Goal: Communication & Community: Answer question/provide support

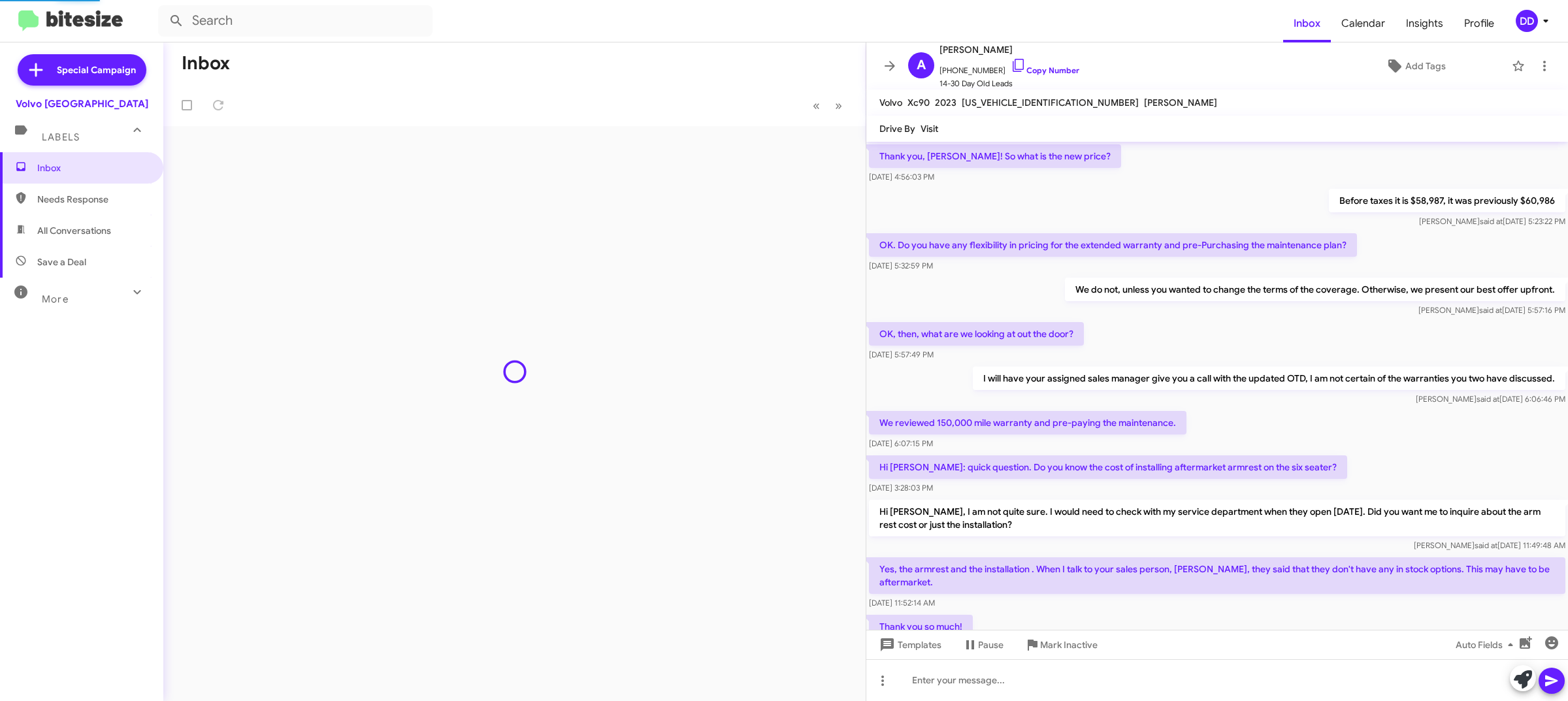
scroll to position [504, 0]
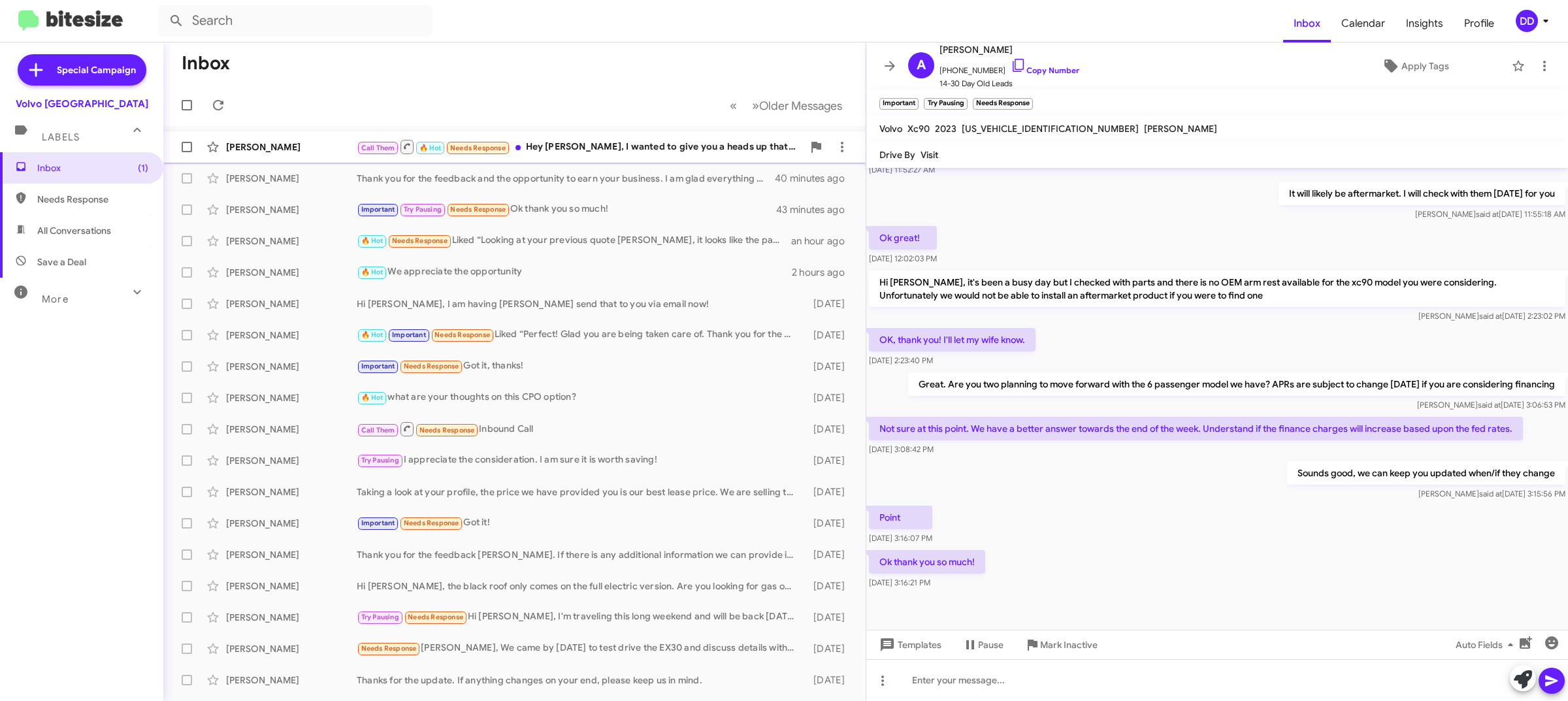
click at [612, 146] on div "Call Them 🔥 Hot Needs Response Hey David, I wanted to give you a heads up that …" at bounding box center [580, 147] width 446 height 17
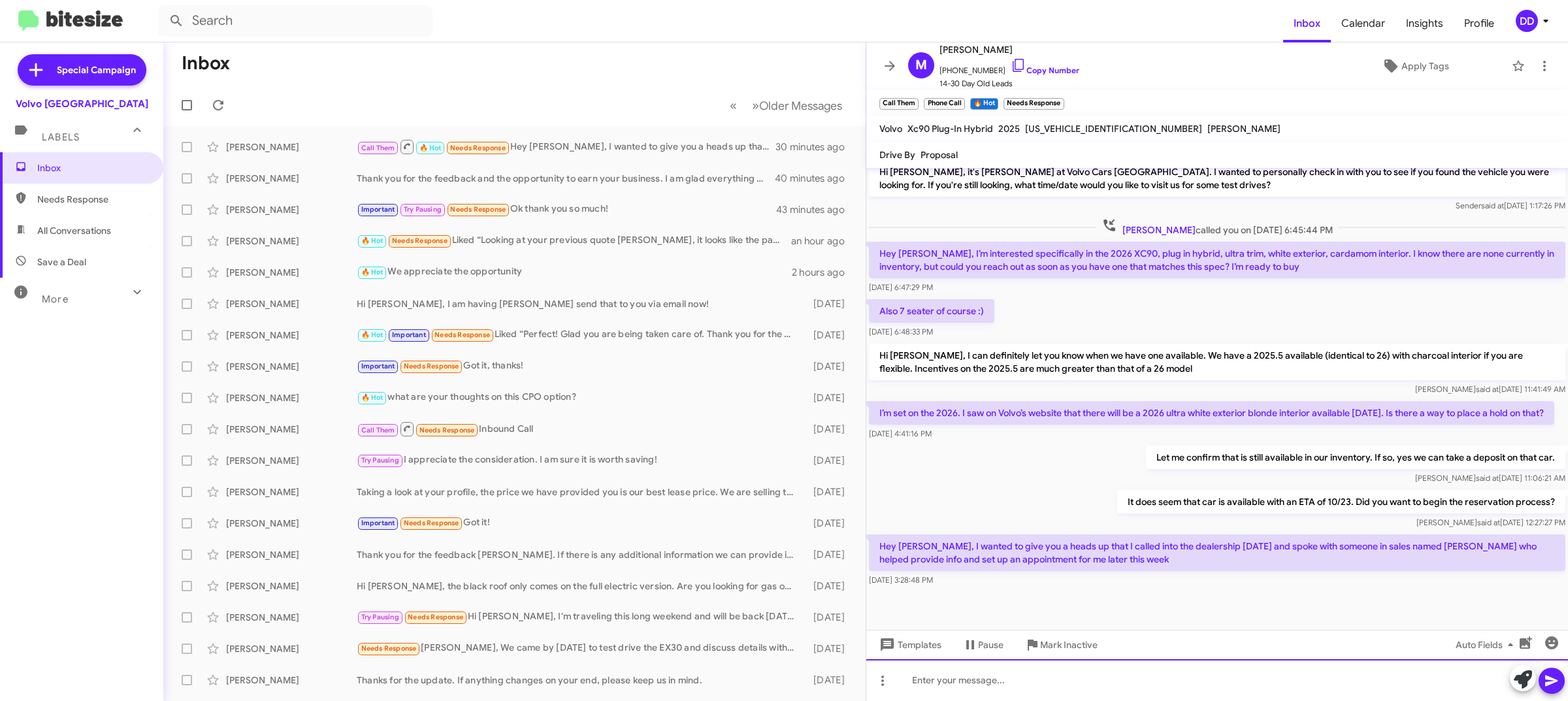
click at [1128, 686] on div at bounding box center [1216, 680] width 701 height 42
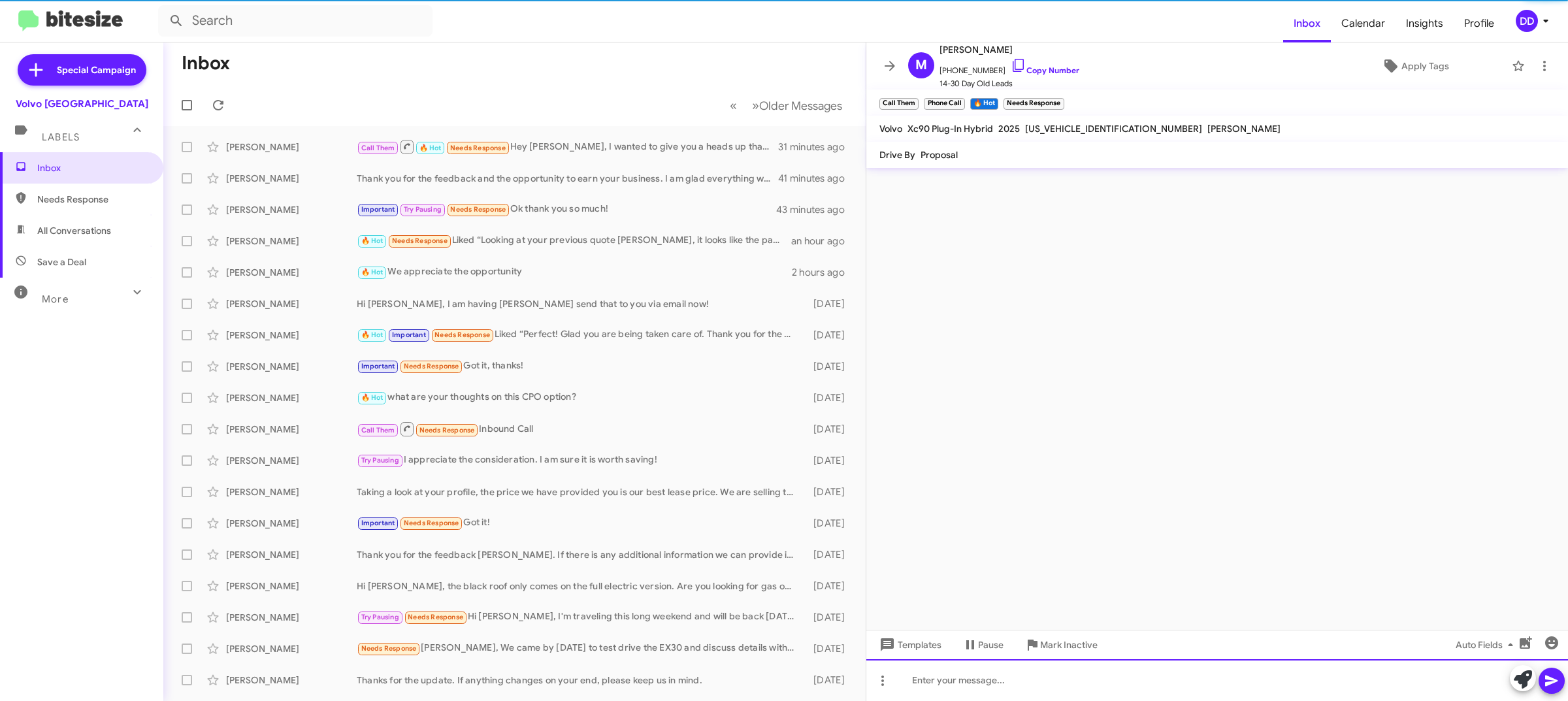
scroll to position [0, 0]
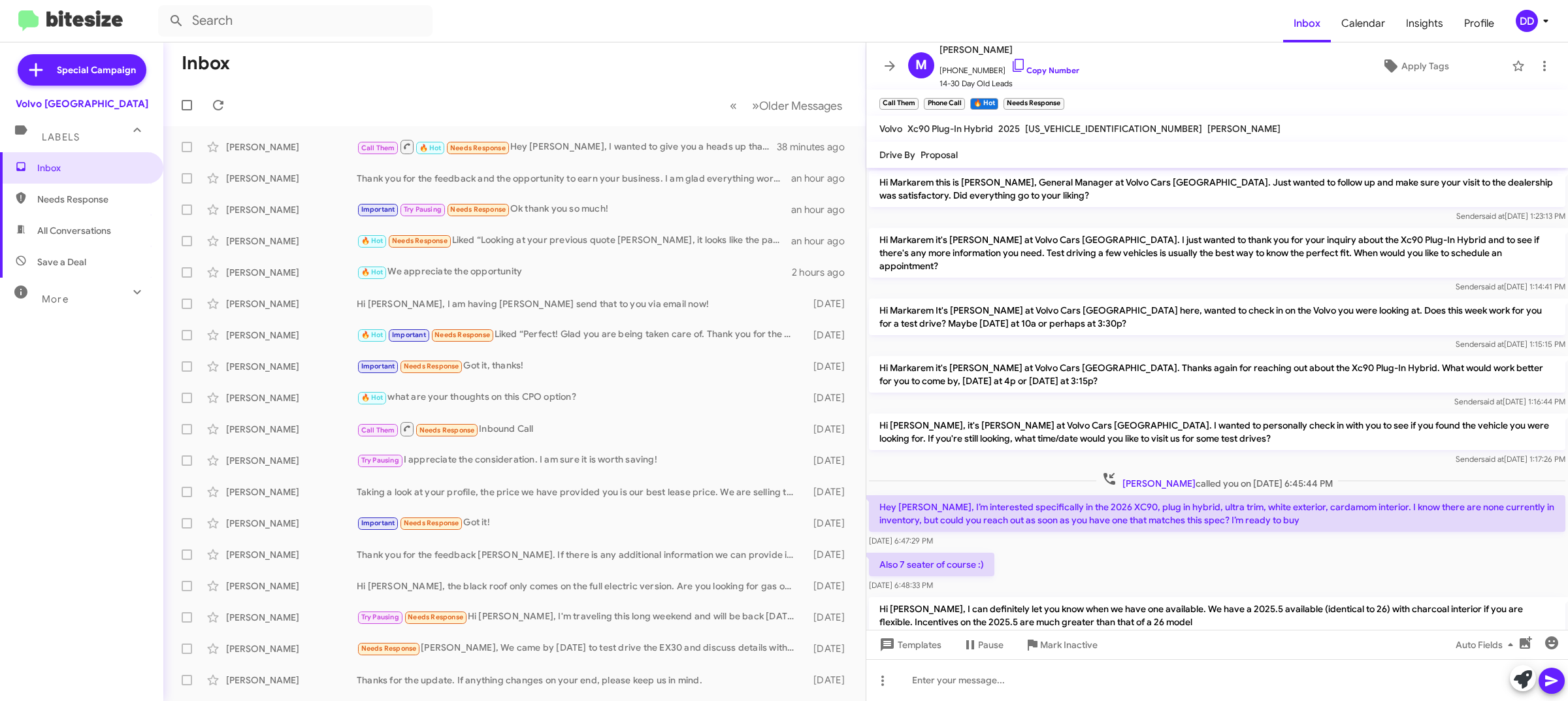
drag, startPoint x: 560, startPoint y: 53, endPoint x: 310, endPoint y: 0, distance: 255.6
click at [560, 53] on mat-toolbar-row "Inbox" at bounding box center [514, 63] width 702 height 42
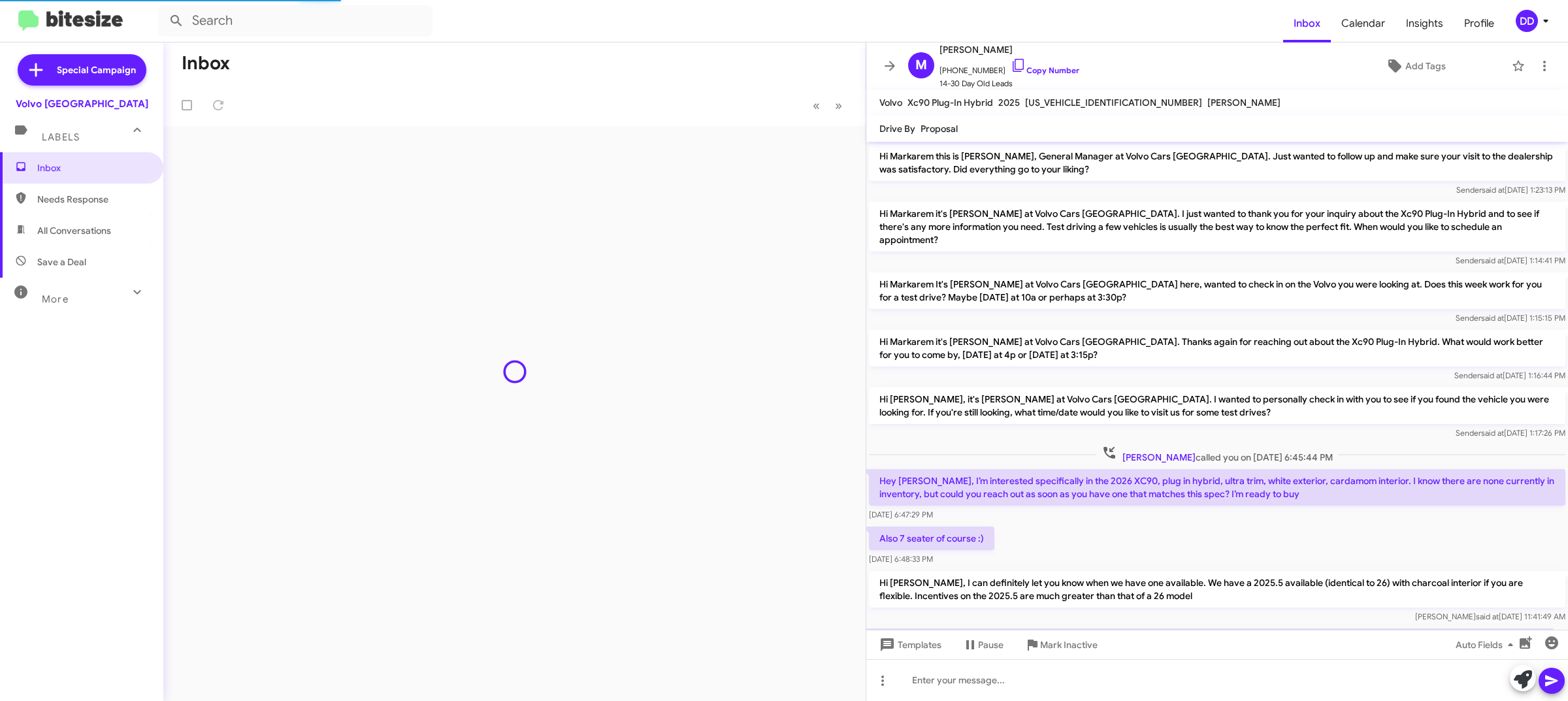
scroll to position [223, 0]
